Goal: Check status

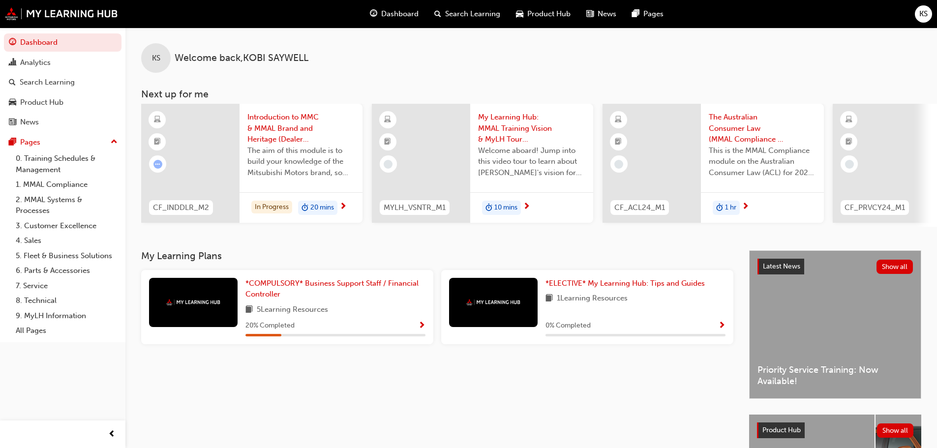
click at [416, 327] on div "20 % Completed" at bounding box center [335, 326] width 180 height 12
click at [421, 328] on span "Show Progress" at bounding box center [421, 326] width 7 height 9
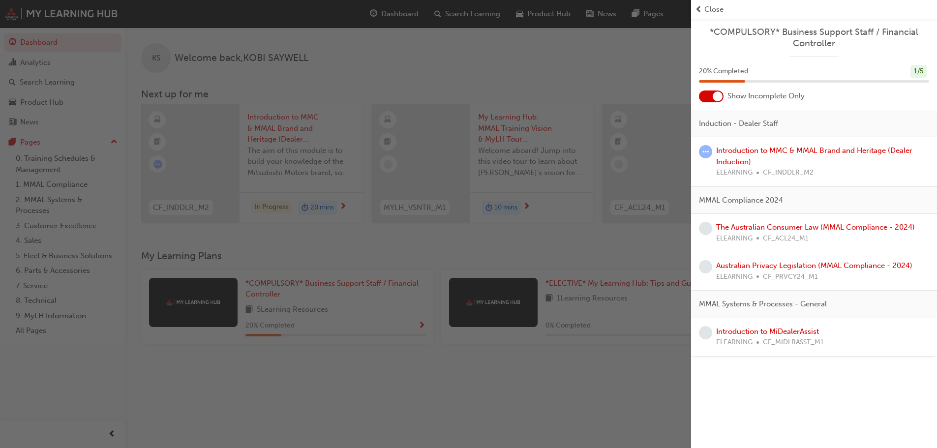
click at [671, 392] on div "button" at bounding box center [345, 224] width 691 height 448
